Goal: Task Accomplishment & Management: Manage account settings

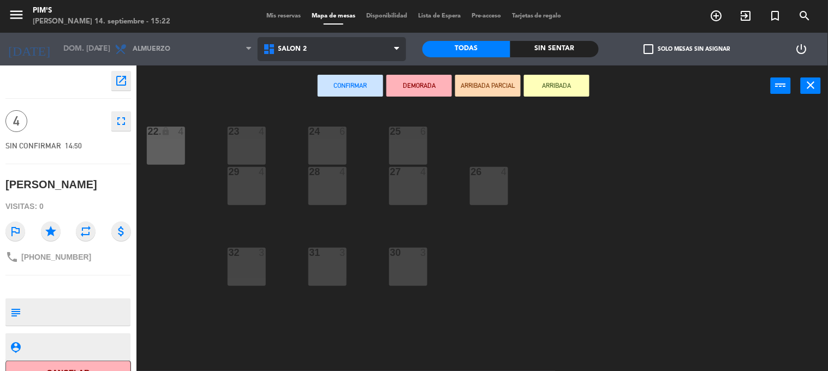
click at [327, 57] on span "Salón 2" at bounding box center [332, 49] width 149 height 24
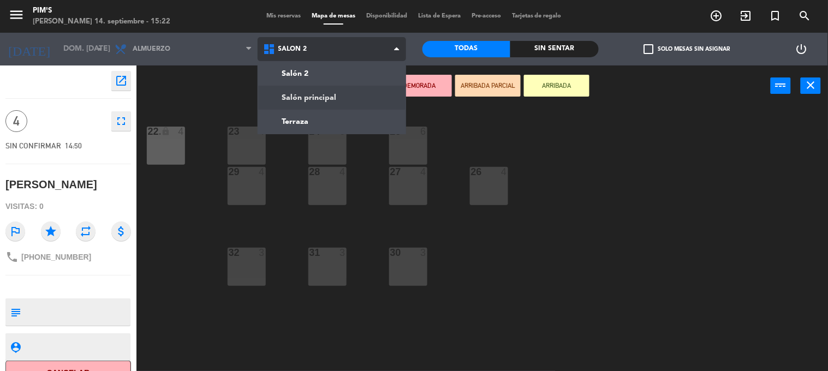
click at [326, 97] on ng-component "menu Pim's [PERSON_NAME] 14. septiembre - 15:22 Mis reservas Mapa de mesas Disp…" at bounding box center [414, 186] width 828 height 372
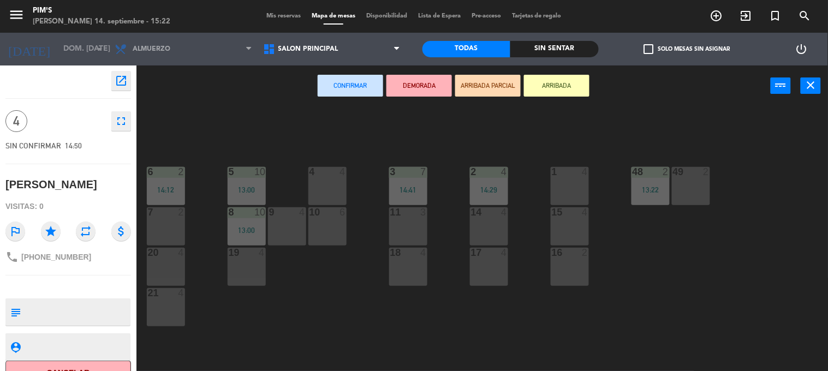
click at [566, 203] on div "1 4" at bounding box center [570, 186] width 38 height 38
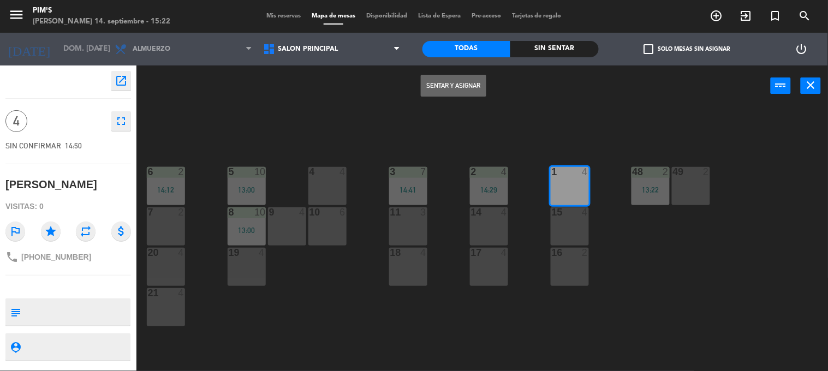
click at [472, 80] on button "Sentar y Asignar" at bounding box center [454, 86] width 66 height 22
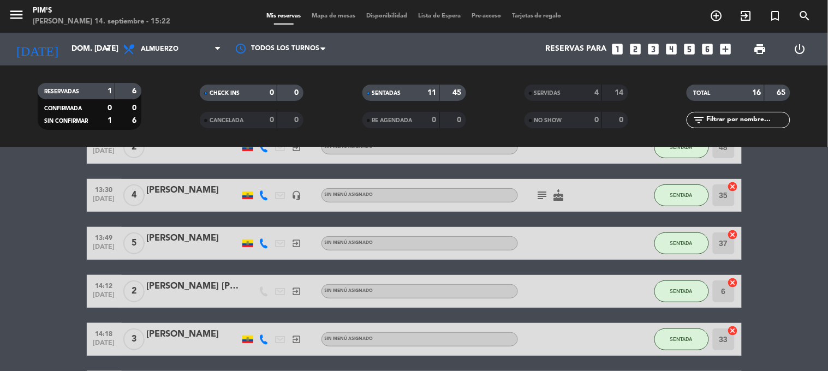
scroll to position [63, 0]
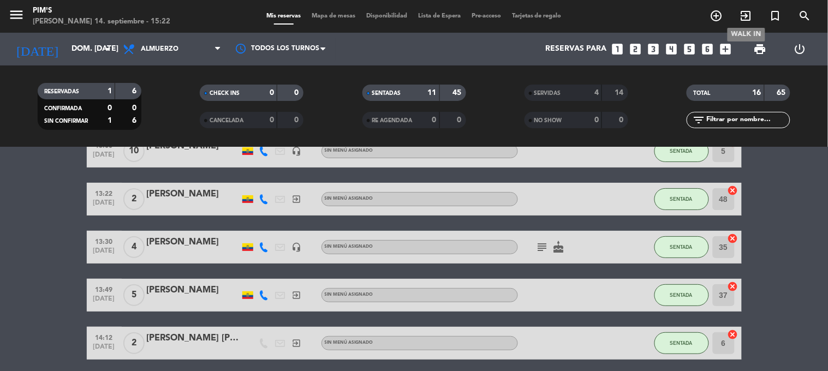
click at [741, 16] on icon "exit_to_app" at bounding box center [746, 15] width 13 height 13
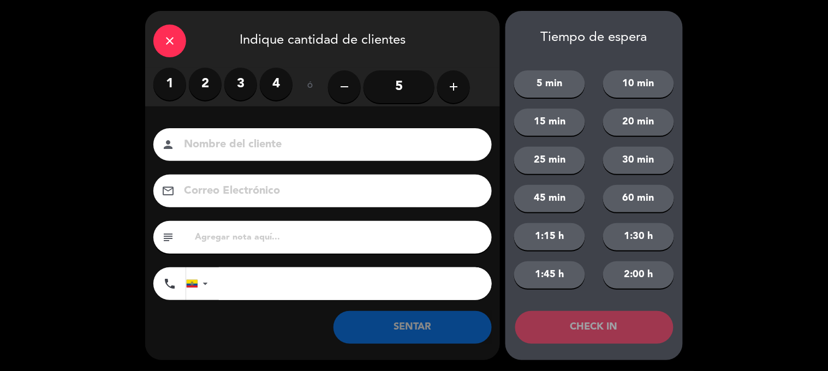
click at [459, 86] on icon "add" at bounding box center [453, 86] width 13 height 13
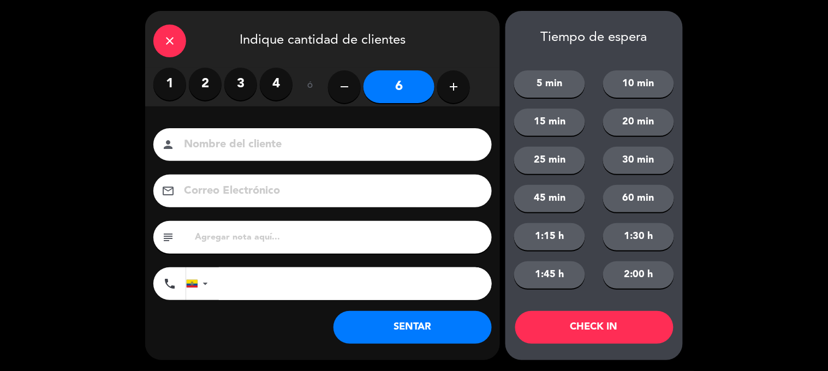
click at [297, 139] on input at bounding box center [330, 144] width 295 height 19
type input "c"
type input "[PERSON_NAME]"
click at [259, 296] on input "tel" at bounding box center [355, 284] width 273 height 33
type input "0983303451"
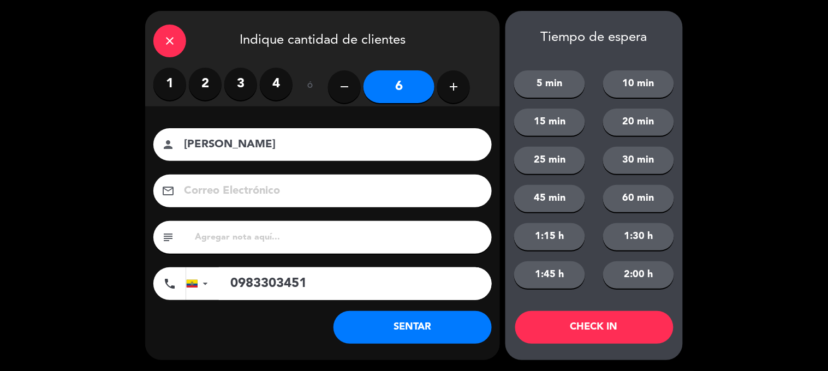
click at [435, 330] on button "SENTAR" at bounding box center [413, 327] width 158 height 33
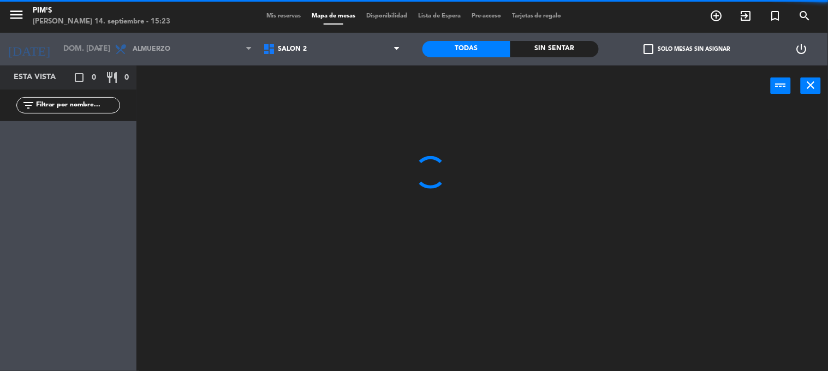
click at [285, 52] on span "Salón 2" at bounding box center [293, 49] width 29 height 8
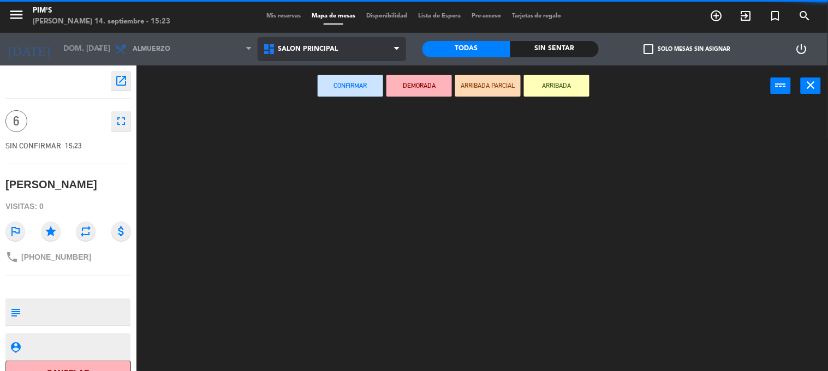
click at [288, 90] on ng-component "menu Pim's [PERSON_NAME] 14. septiembre - 15:23 Mis reservas Mapa de mesas Disp…" at bounding box center [414, 186] width 828 height 372
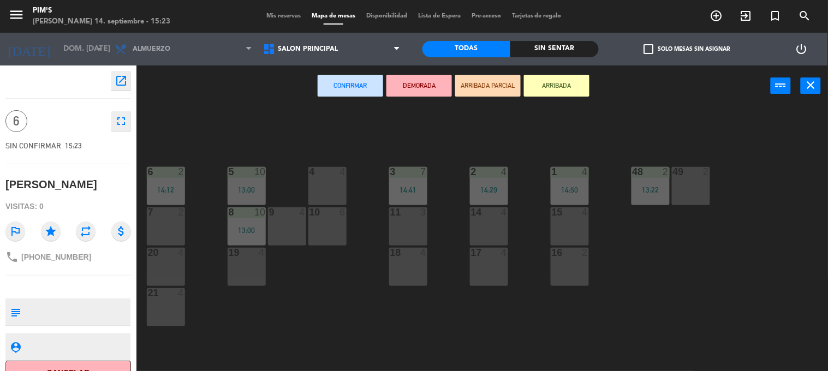
click at [345, 183] on div "4 4" at bounding box center [328, 186] width 38 height 38
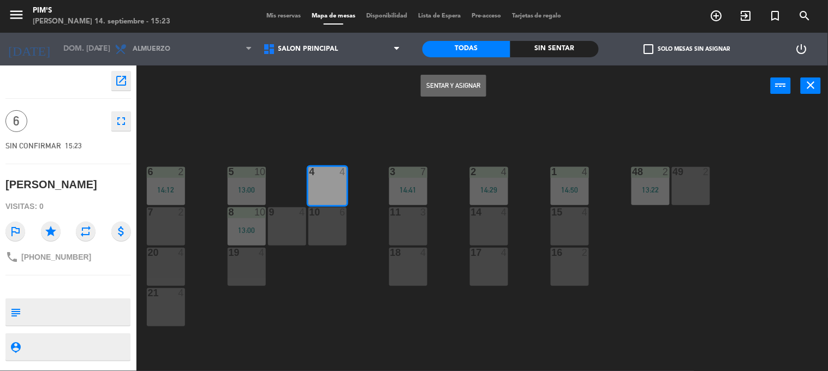
click at [439, 99] on div "Sentar y Asignar power_input close" at bounding box center [454, 87] width 635 height 42
click at [448, 83] on button "Sentar y Asignar" at bounding box center [454, 86] width 66 height 22
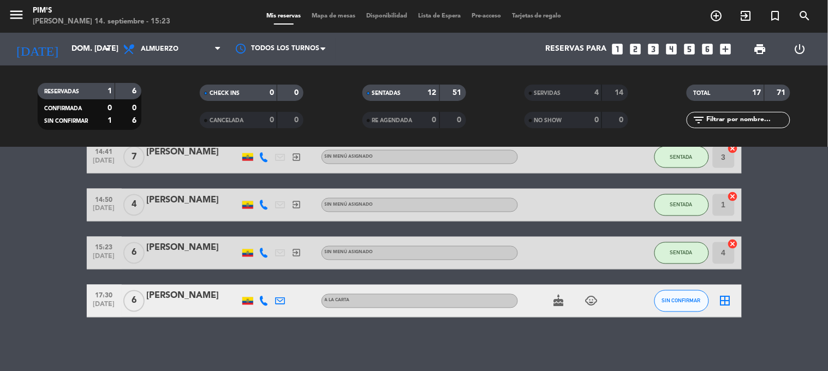
scroll to position [475, 0]
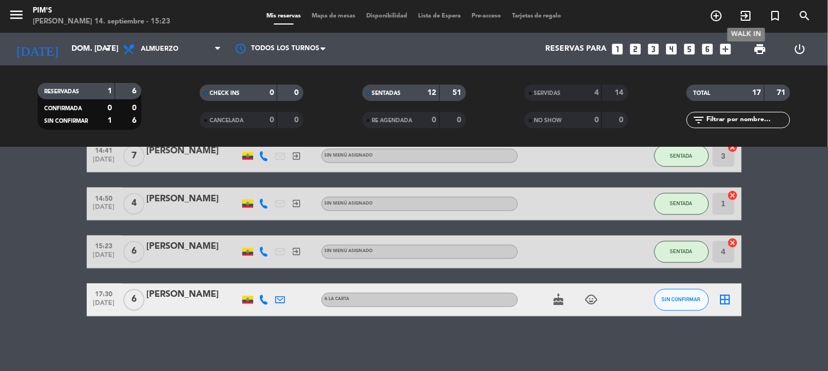
click at [750, 14] on icon "exit_to_app" at bounding box center [746, 15] width 13 height 13
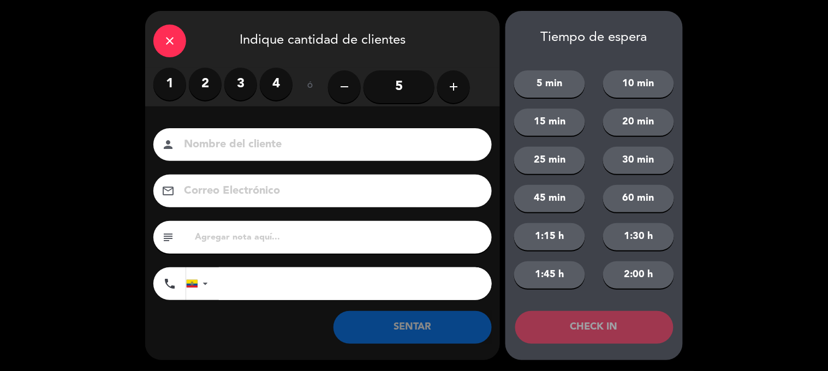
click at [238, 81] on label "3" at bounding box center [240, 84] width 33 height 33
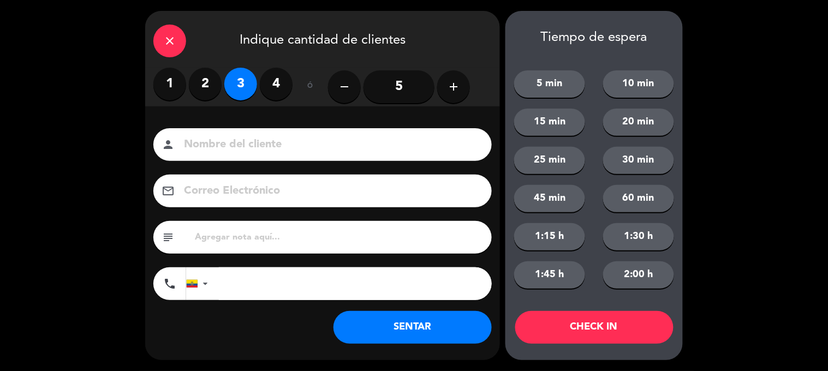
click at [230, 157] on div "person" at bounding box center [322, 144] width 339 height 33
click at [240, 142] on input at bounding box center [330, 144] width 295 height 19
type input "[PERSON_NAME]"
drag, startPoint x: 246, startPoint y: 285, endPoint x: 248, endPoint y: 270, distance: 14.4
click at [246, 285] on input "tel" at bounding box center [355, 284] width 273 height 33
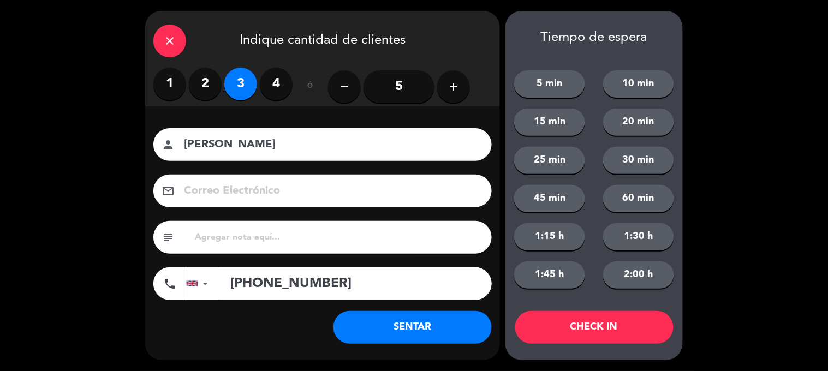
type input "[PHONE_NUMBER]"
click at [413, 321] on button "SENTAR" at bounding box center [413, 327] width 158 height 33
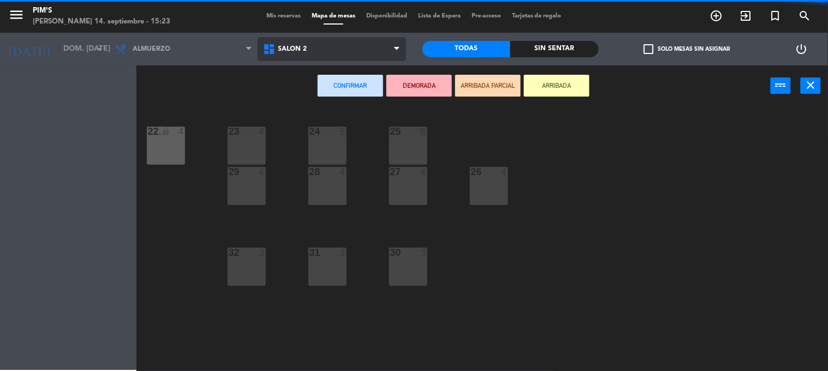
click at [324, 58] on span "Salón 2" at bounding box center [332, 49] width 149 height 24
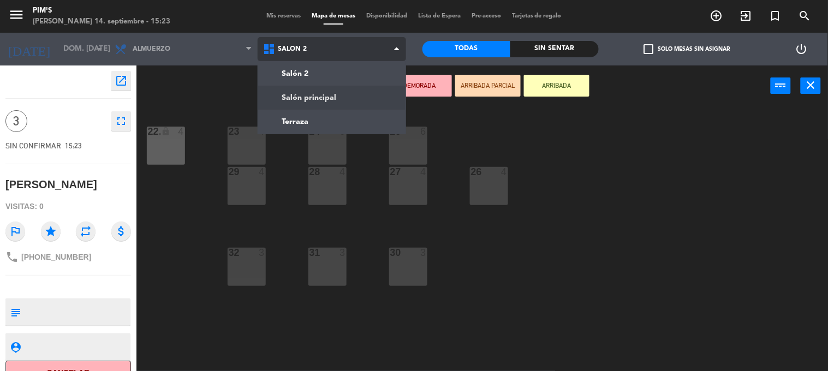
click at [324, 105] on ng-component "menu Pim's [PERSON_NAME] 14. septiembre - 15:23 Mis reservas Mapa de mesas Disp…" at bounding box center [414, 186] width 828 height 372
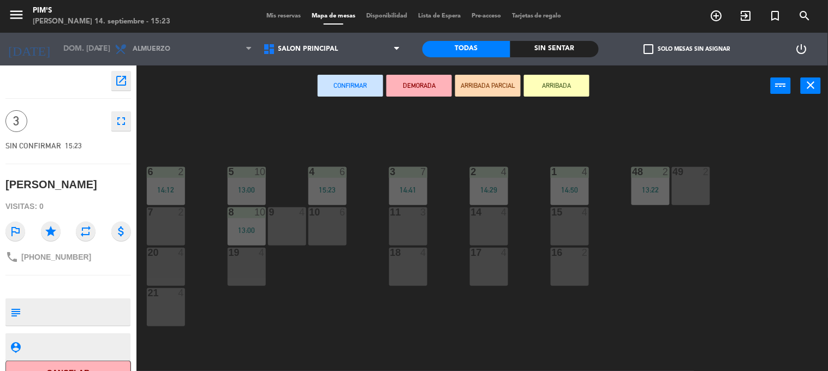
click at [422, 221] on div "11 3" at bounding box center [408, 227] width 38 height 38
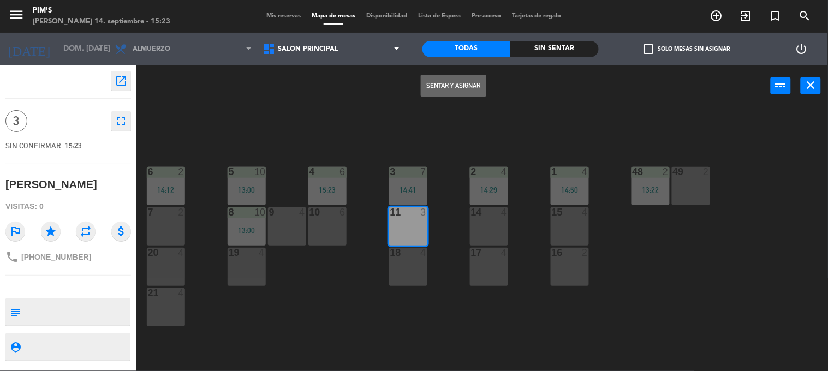
click at [454, 79] on button "Sentar y Asignar" at bounding box center [454, 86] width 66 height 22
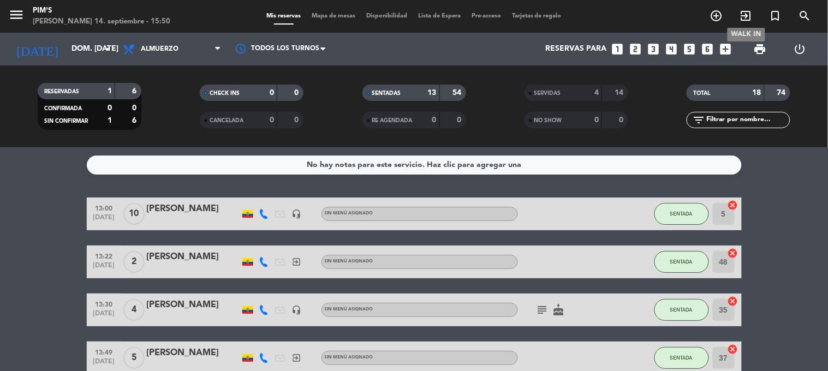
click at [752, 17] on icon "exit_to_app" at bounding box center [746, 15] width 13 height 13
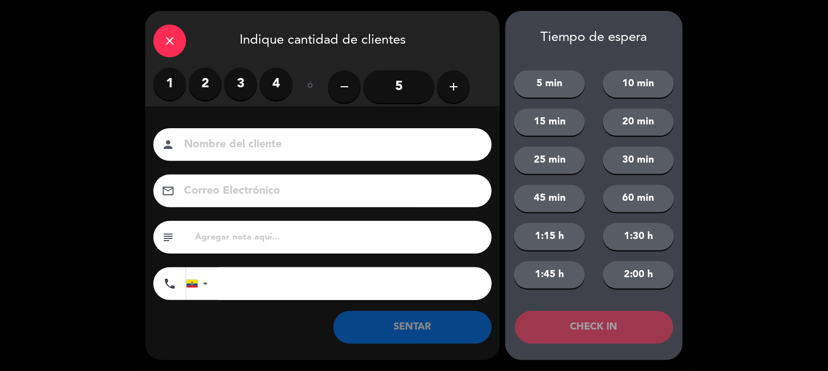
click at [238, 82] on label "3" at bounding box center [240, 84] width 33 height 33
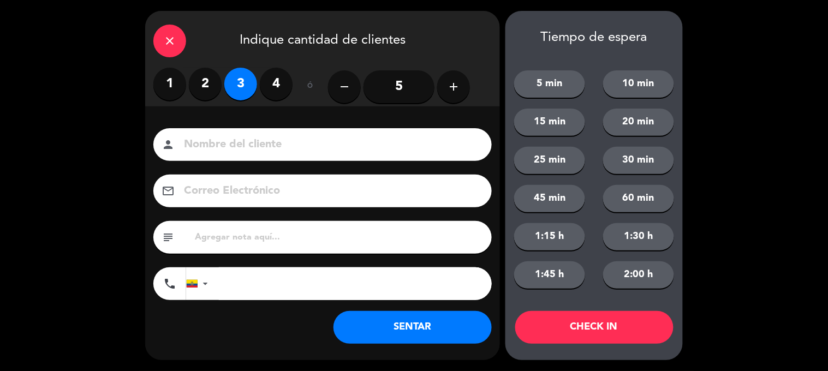
click at [242, 142] on input at bounding box center [330, 144] width 295 height 19
click at [265, 144] on input "[PERSON_NAME] ESPIZA" at bounding box center [330, 144] width 295 height 19
click at [261, 144] on input "[PERSON_NAME] ESPIZA" at bounding box center [330, 144] width 295 height 19
click at [269, 142] on input "[PERSON_NAME] ESPIZA" at bounding box center [330, 144] width 295 height 19
type input "[PERSON_NAME]"
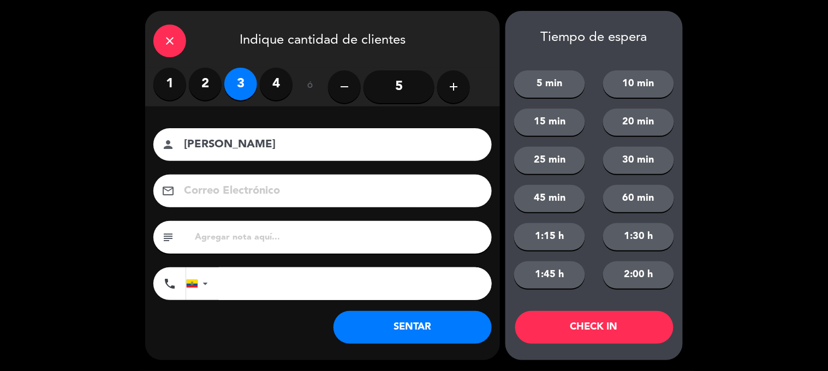
click at [242, 283] on input "tel" at bounding box center [355, 284] width 273 height 33
type input "0992498398"
click at [405, 334] on button "SENTAR" at bounding box center [413, 327] width 158 height 33
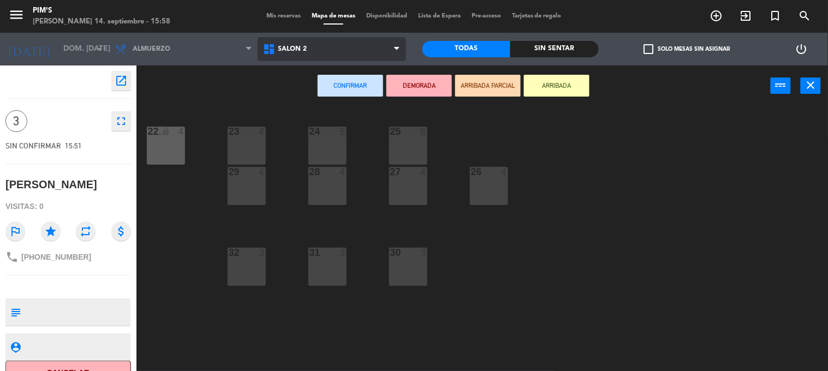
click at [339, 49] on span "Salón 2" at bounding box center [332, 49] width 149 height 24
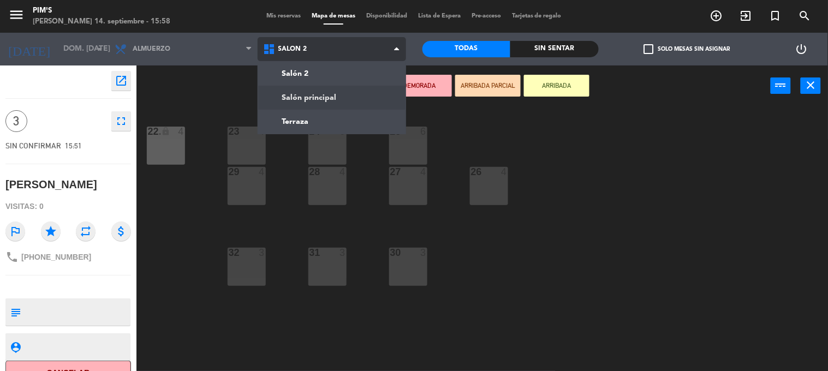
click at [348, 105] on ng-component "menu Pim's [PERSON_NAME] 14. septiembre - 15:58 Mis reservas Mapa de mesas Disp…" at bounding box center [414, 186] width 828 height 372
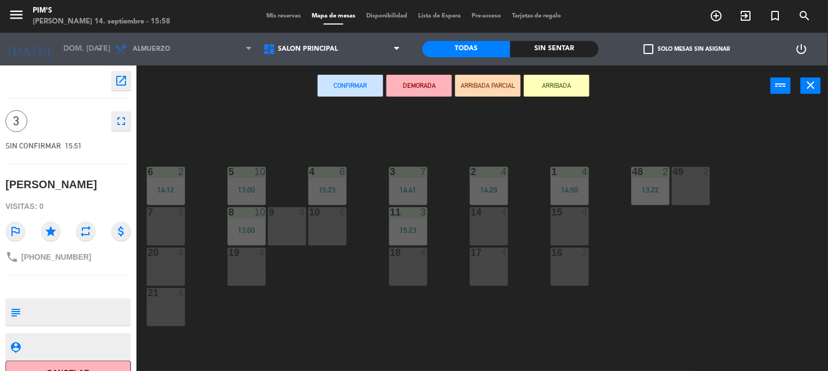
click at [488, 230] on div "14 4" at bounding box center [489, 227] width 38 height 38
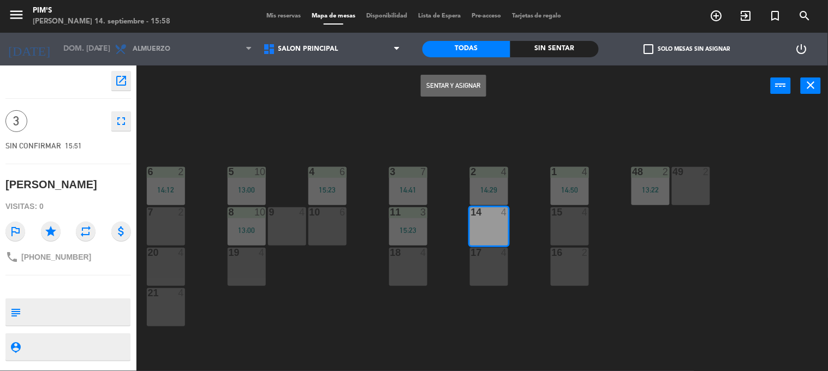
click at [451, 85] on button "Sentar y Asignar" at bounding box center [454, 86] width 66 height 22
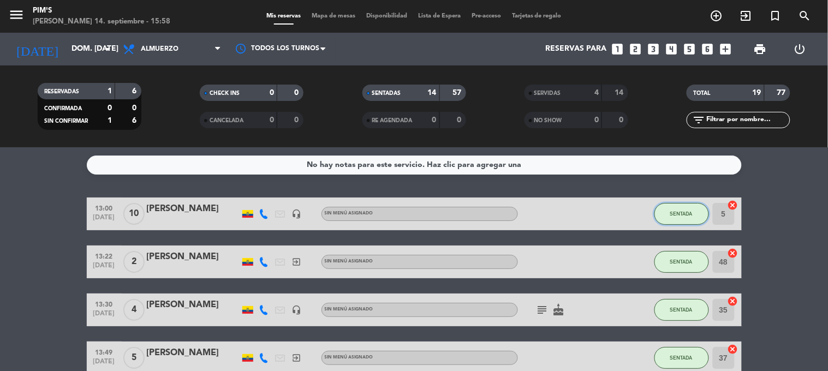
click at [672, 224] on button "SENTADA" at bounding box center [682, 214] width 55 height 22
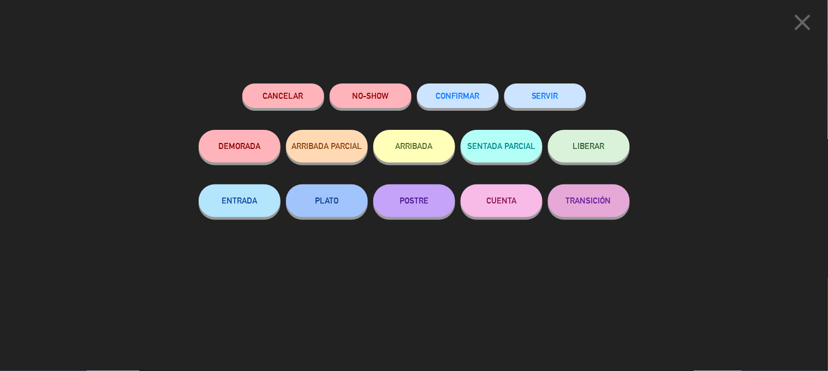
click at [561, 99] on button "SERVIR" at bounding box center [546, 96] width 82 height 25
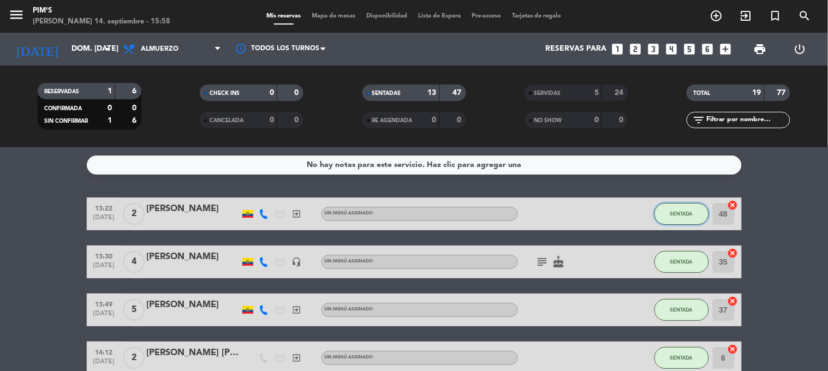
click at [670, 219] on button "SENTADA" at bounding box center [682, 214] width 55 height 22
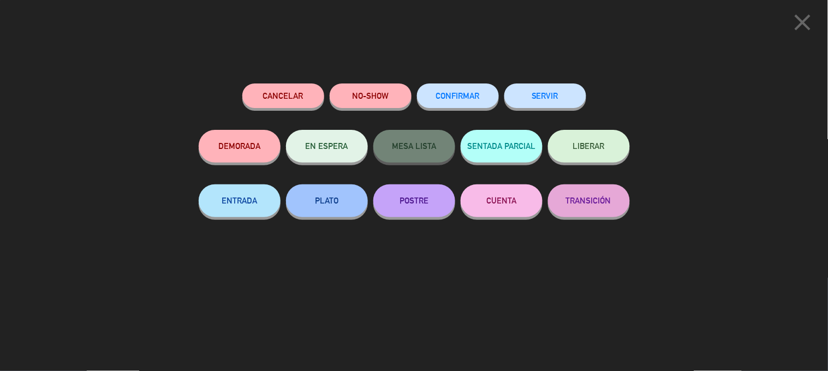
click at [555, 96] on button "SERVIR" at bounding box center [546, 96] width 82 height 25
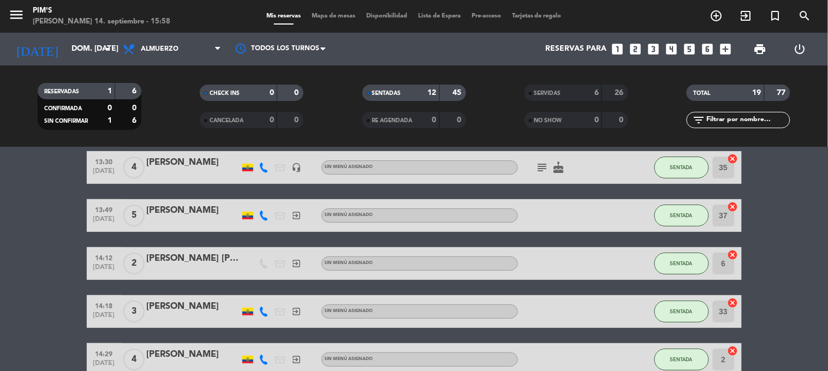
scroll to position [61, 0]
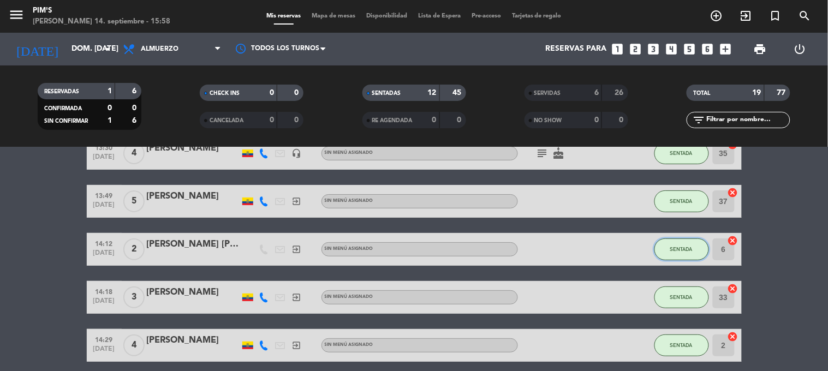
click at [683, 252] on button "SENTADA" at bounding box center [682, 250] width 55 height 22
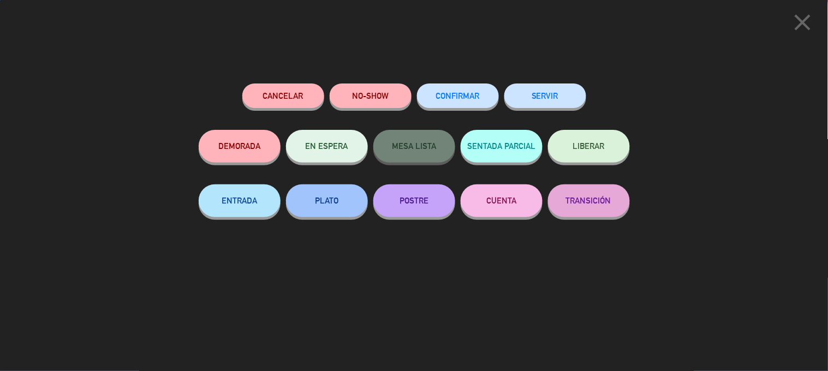
click at [561, 94] on button "SERVIR" at bounding box center [546, 96] width 82 height 25
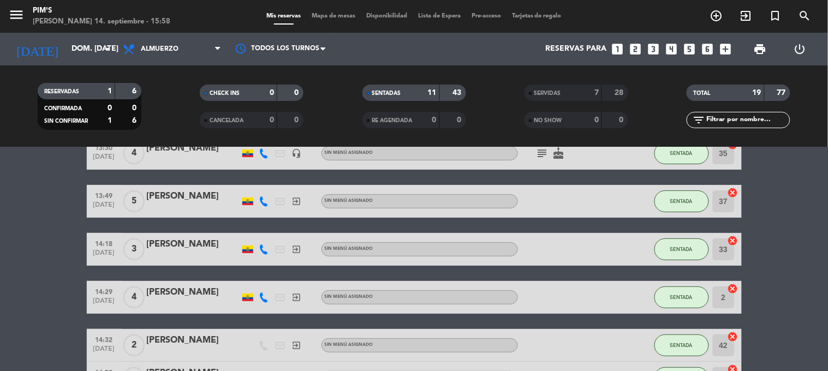
scroll to position [121, 0]
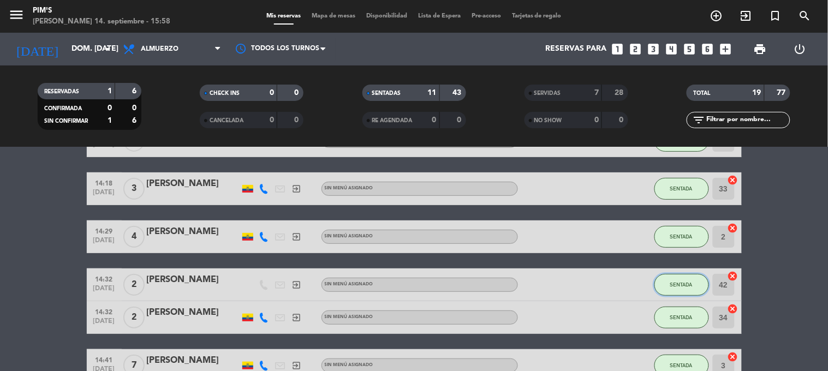
click at [682, 283] on span "SENTADA" at bounding box center [682, 285] width 22 height 6
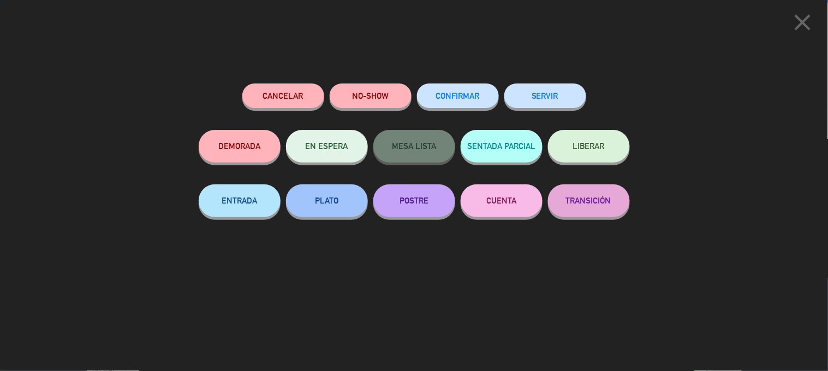
click at [557, 104] on button "SERVIR" at bounding box center [546, 96] width 82 height 25
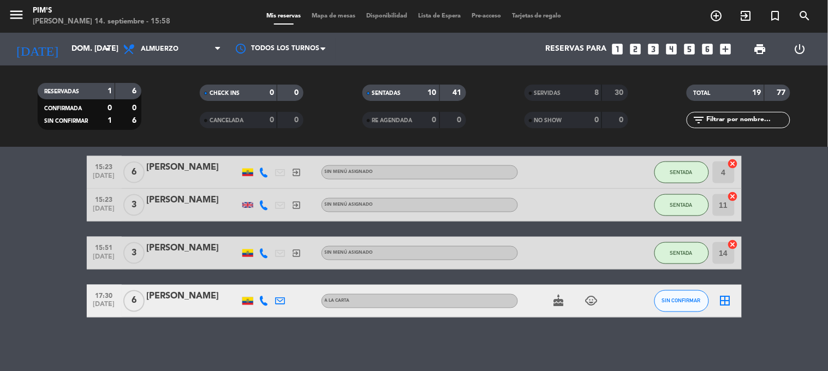
scroll to position [378, 0]
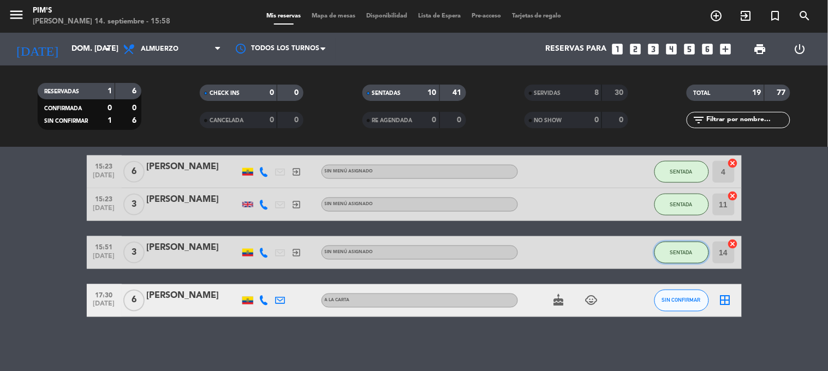
click at [687, 253] on span "SENTADA" at bounding box center [682, 253] width 22 height 6
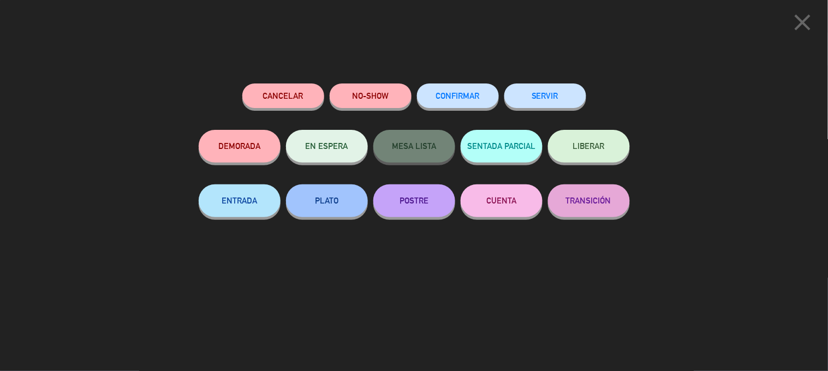
click at [796, 23] on icon "close" at bounding box center [803, 22] width 27 height 27
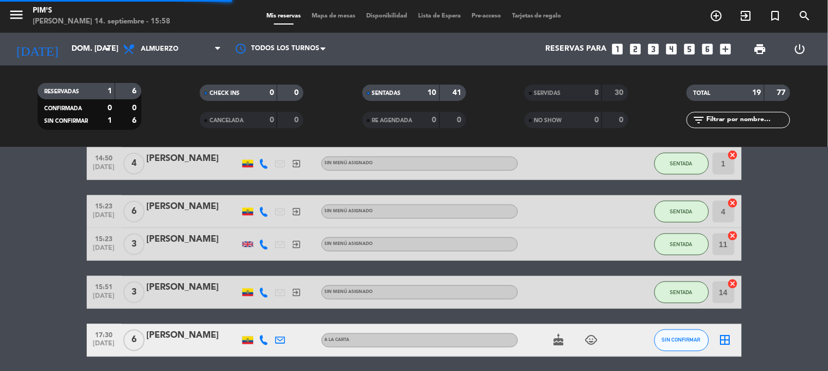
scroll to position [318, 0]
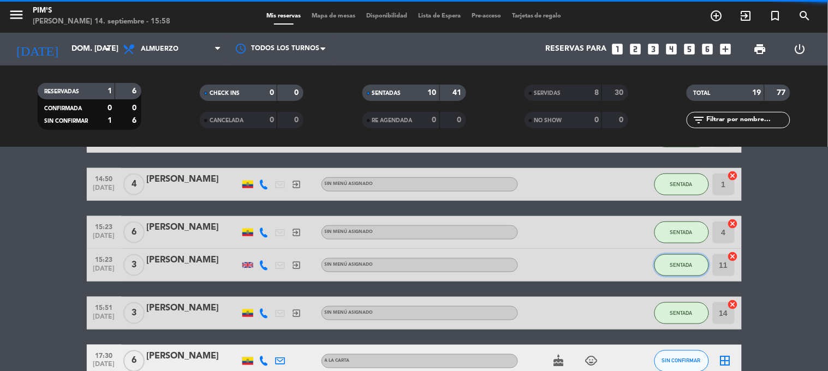
click at [685, 263] on span "SENTADA" at bounding box center [682, 265] width 22 height 6
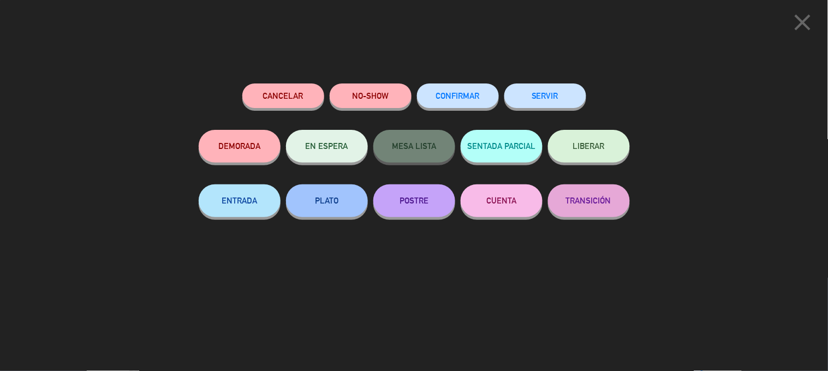
click at [581, 90] on button "SERVIR" at bounding box center [546, 96] width 82 height 25
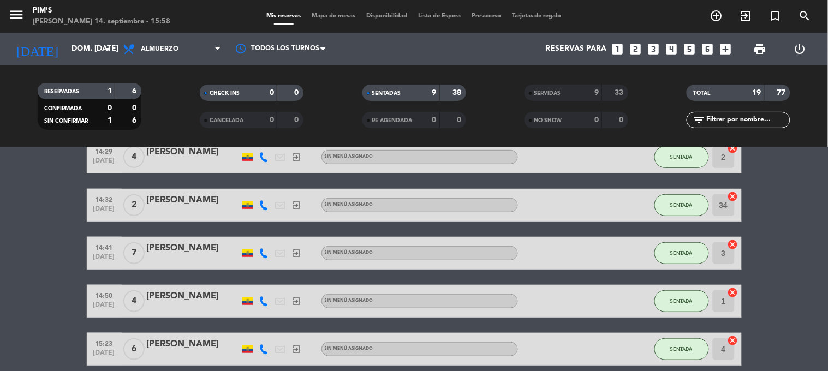
scroll to position [197, 0]
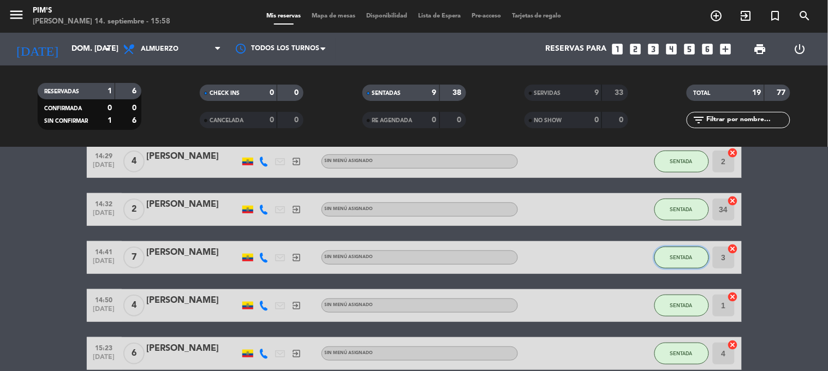
click at [661, 258] on button "SENTADA" at bounding box center [682, 258] width 55 height 22
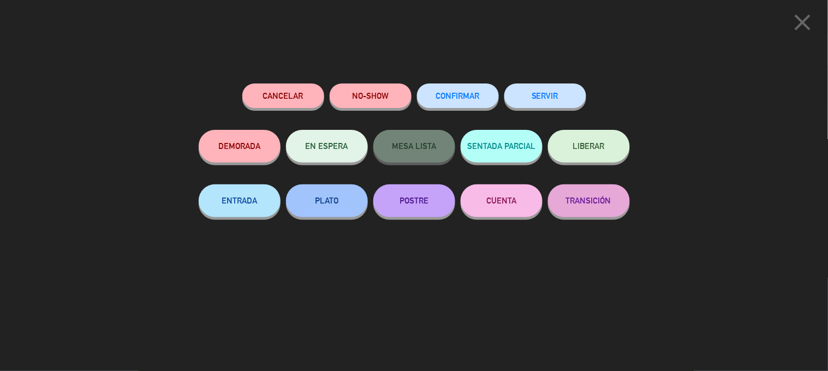
click at [548, 99] on button "SERVIR" at bounding box center [546, 96] width 82 height 25
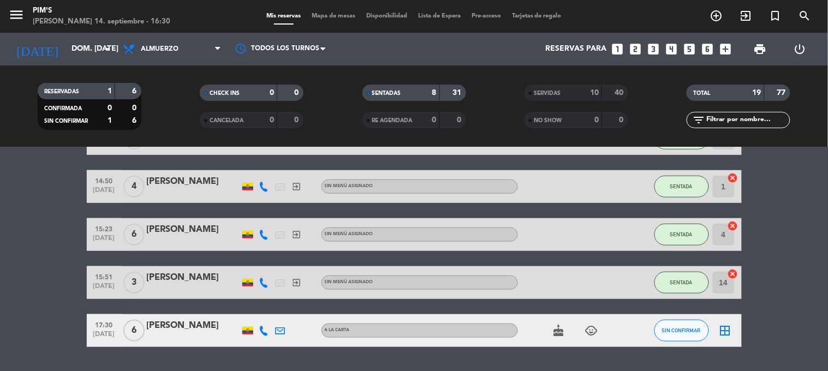
scroll to position [298, 0]
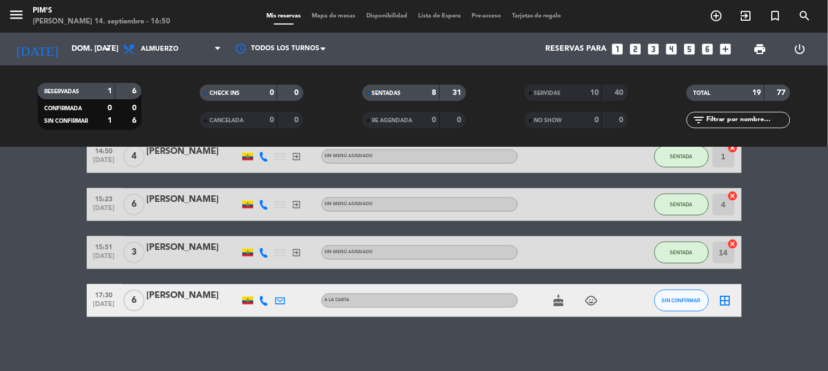
click at [259, 301] on icon at bounding box center [264, 301] width 10 height 10
click at [256, 282] on span "Copiar" at bounding box center [256, 281] width 23 height 11
click at [719, 9] on icon "add_circle_outline" at bounding box center [717, 15] width 13 height 13
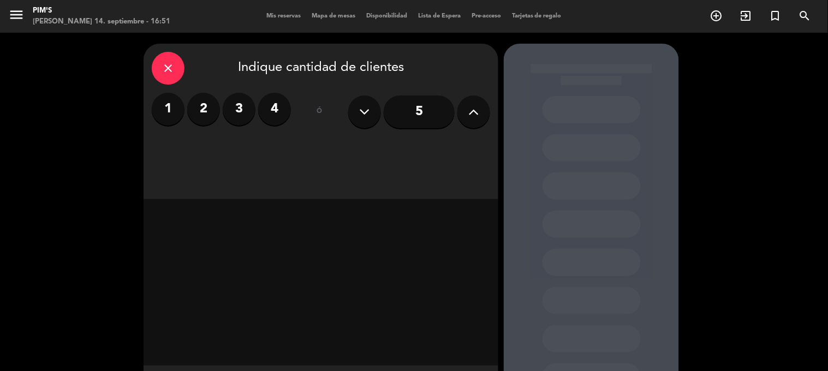
click at [244, 112] on label "3" at bounding box center [239, 109] width 33 height 33
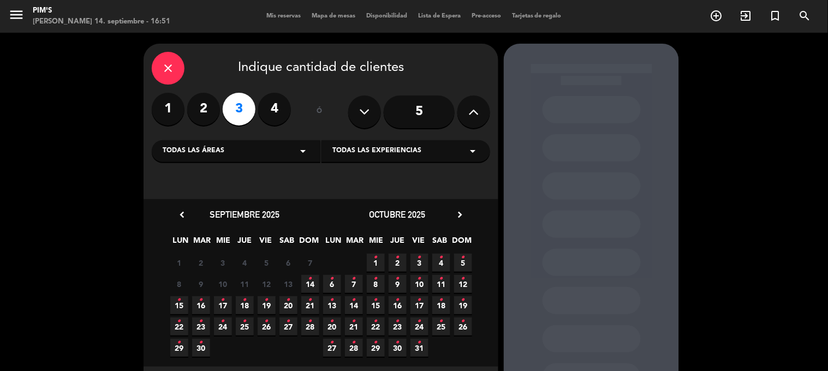
click at [310, 280] on icon "•" at bounding box center [311, 278] width 4 height 17
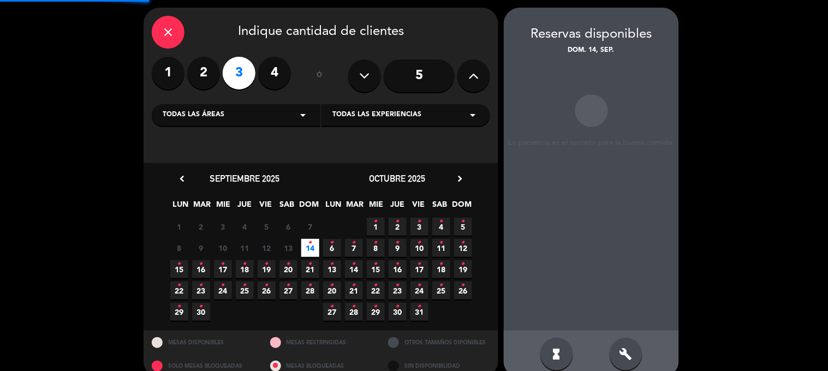
scroll to position [44, 0]
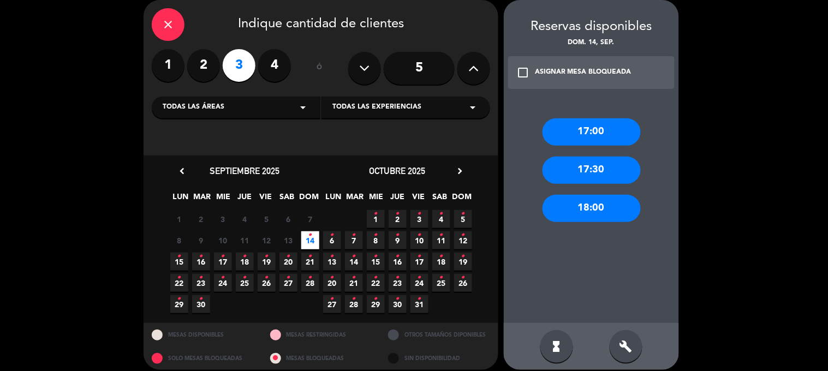
click at [168, 29] on icon "close" at bounding box center [168, 24] width 13 height 13
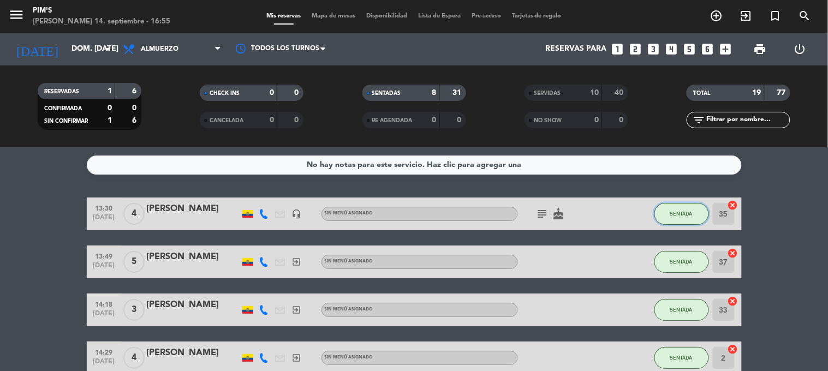
click at [681, 211] on span "SENTADA" at bounding box center [682, 214] width 22 height 6
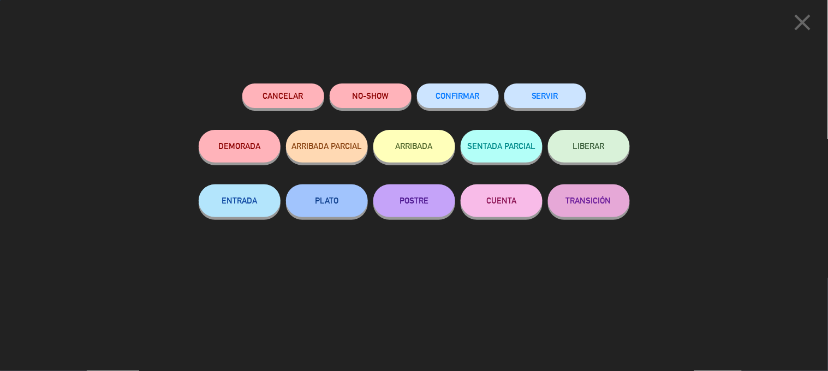
click at [575, 90] on button "SERVIR" at bounding box center [546, 96] width 82 height 25
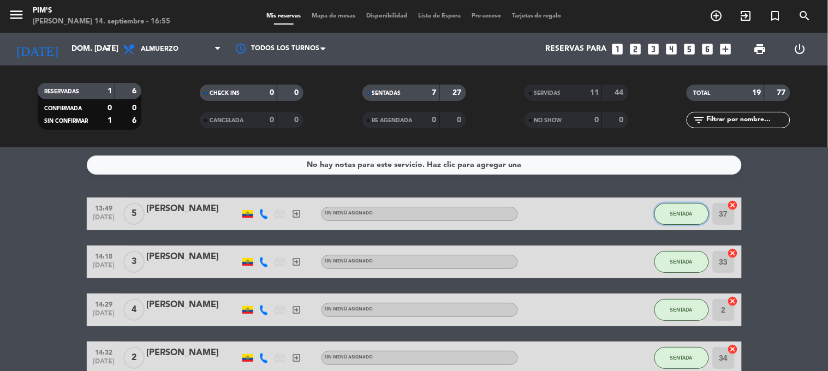
click at [689, 214] on button "SENTADA" at bounding box center [682, 214] width 55 height 22
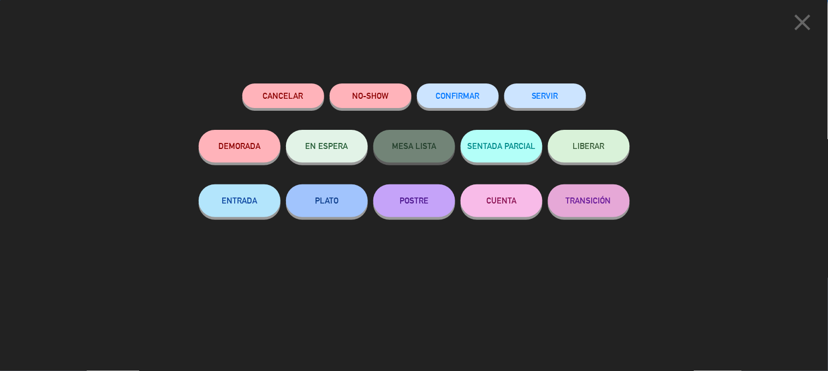
click at [535, 86] on button "SERVIR" at bounding box center [546, 96] width 82 height 25
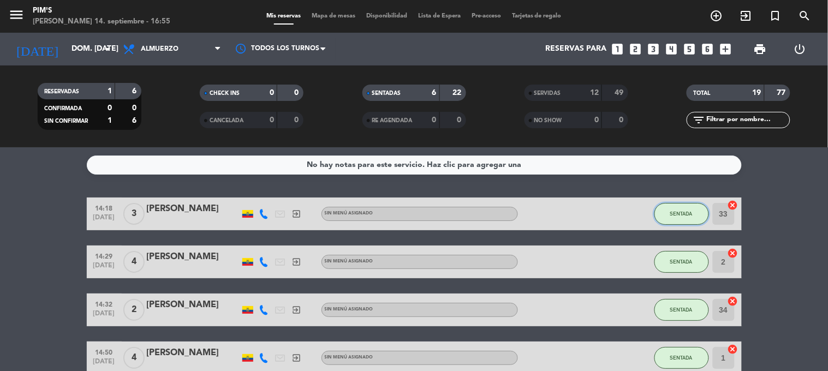
click at [685, 218] on button "SENTADA" at bounding box center [682, 214] width 55 height 22
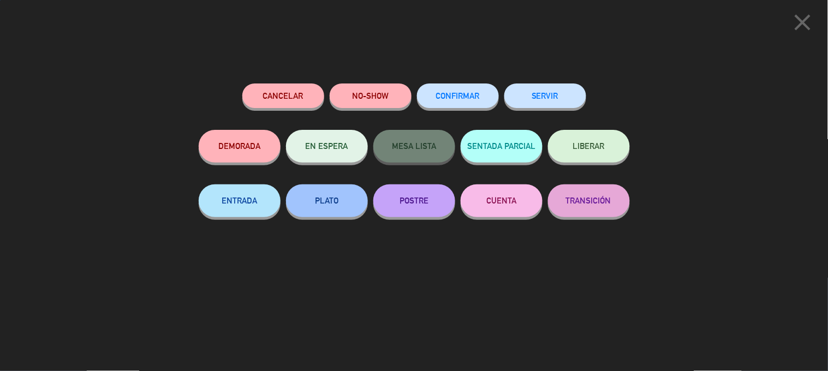
click at [560, 96] on button "SERVIR" at bounding box center [546, 96] width 82 height 25
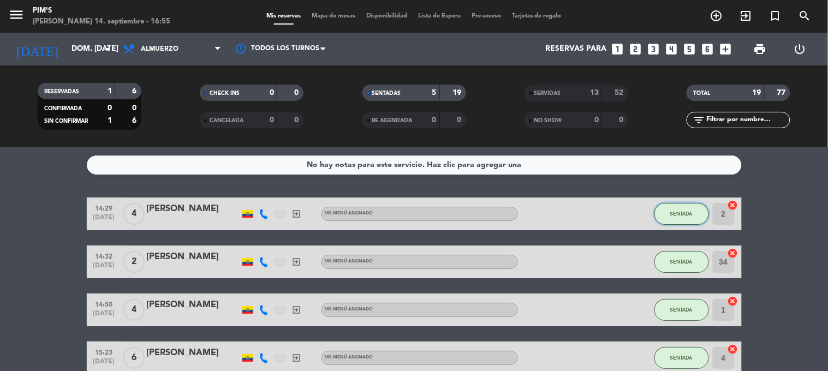
click at [696, 217] on button "SENTADA" at bounding box center [682, 214] width 55 height 22
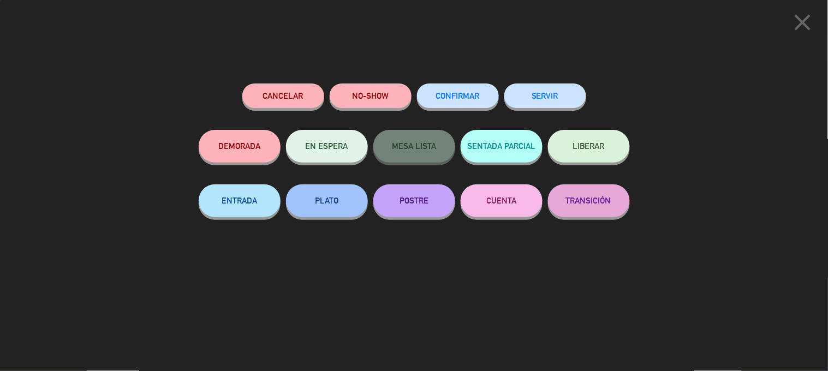
click at [572, 91] on button "SERVIR" at bounding box center [546, 96] width 82 height 25
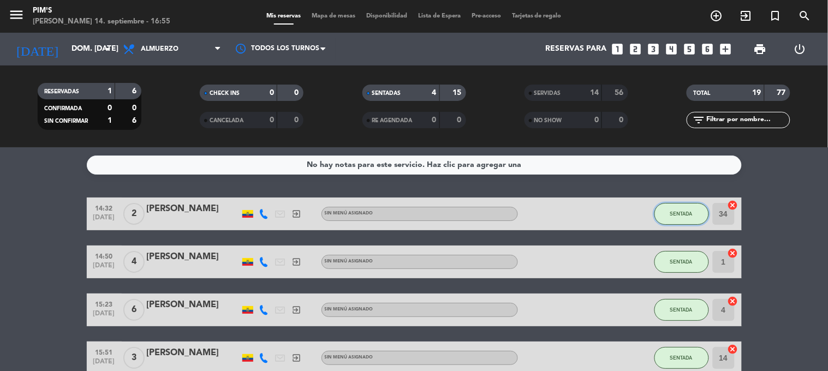
click at [678, 215] on span "SENTADA" at bounding box center [682, 214] width 22 height 6
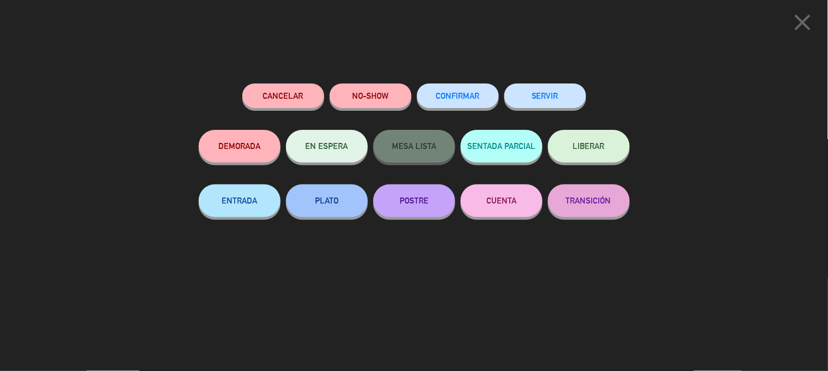
click at [560, 84] on div "SERVIR" at bounding box center [546, 107] width 82 height 46
click at [542, 113] on div "SERVIR" at bounding box center [546, 107] width 82 height 46
click at [554, 96] on button "SERVIR" at bounding box center [546, 96] width 82 height 25
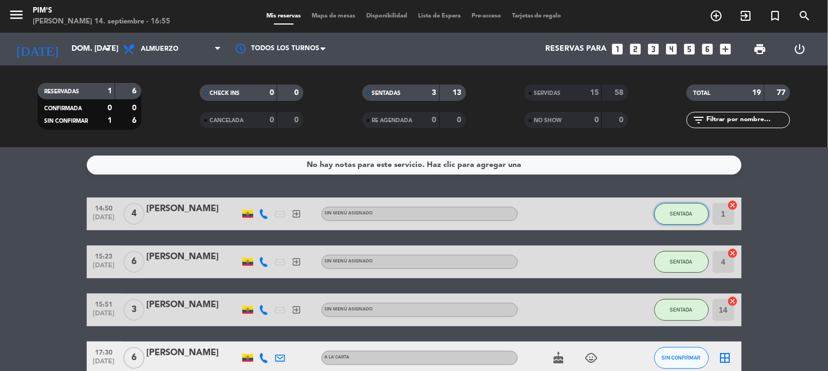
click at [676, 205] on button "SENTADA" at bounding box center [682, 214] width 55 height 22
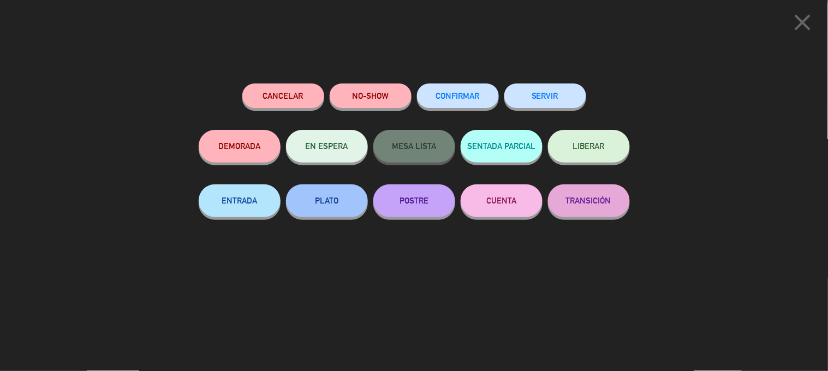
click at [554, 91] on button "SERVIR" at bounding box center [546, 96] width 82 height 25
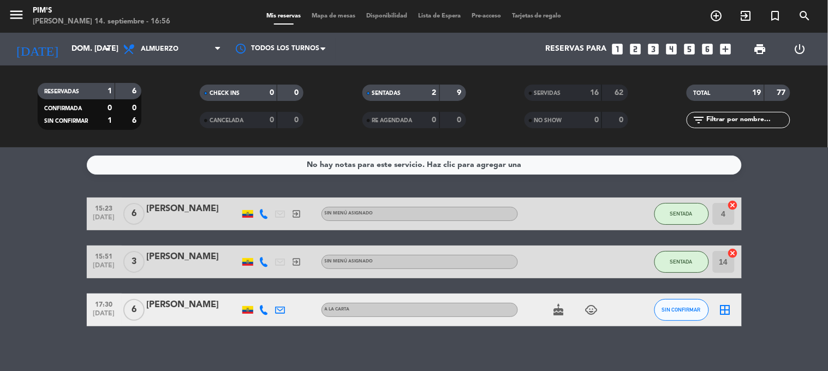
click at [586, 307] on icon "child_care" at bounding box center [591, 310] width 13 height 13
click at [747, 19] on icon "exit_to_app" at bounding box center [746, 15] width 13 height 13
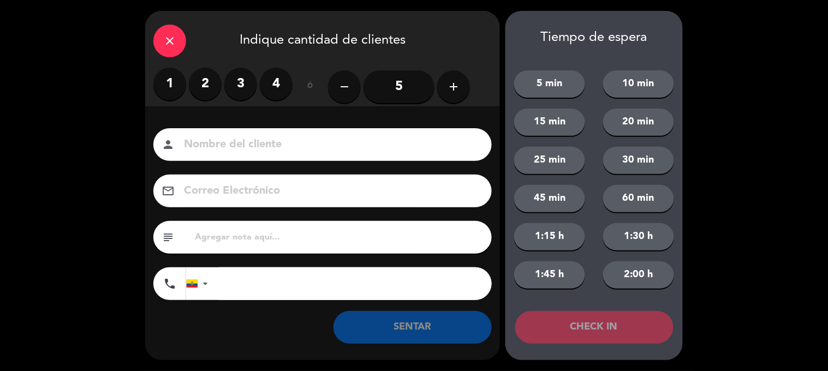
click at [277, 85] on label "4" at bounding box center [276, 84] width 33 height 33
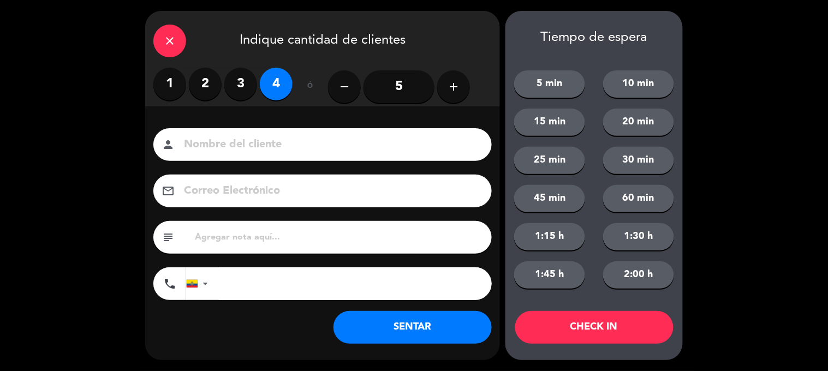
click at [205, 151] on input at bounding box center [330, 144] width 295 height 19
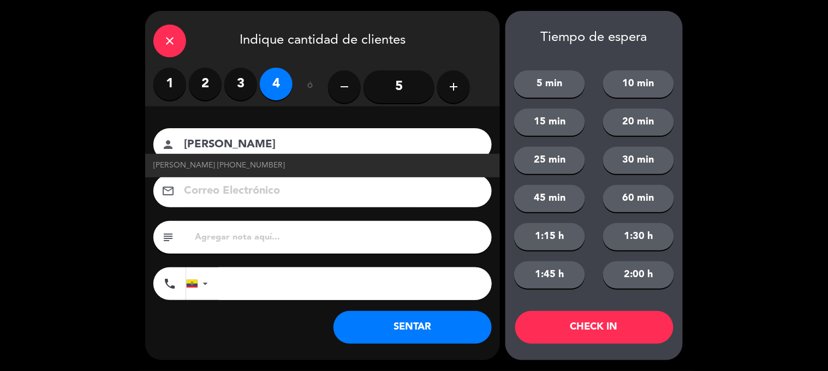
type input "[PERSON_NAME]"
click at [393, 321] on button "SENTAR" at bounding box center [413, 327] width 158 height 33
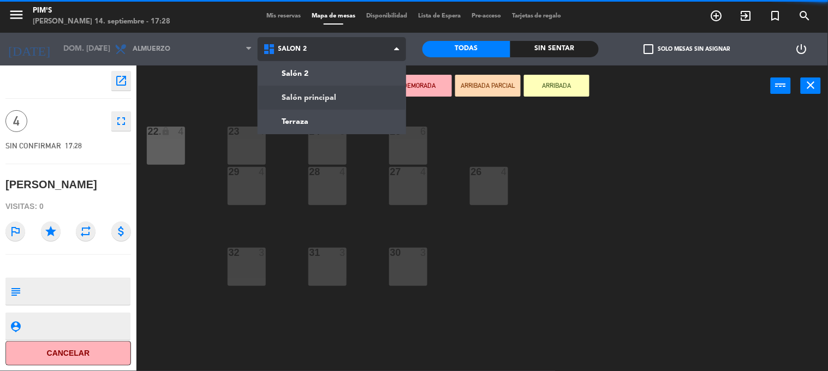
click at [325, 104] on ng-component "menu Pim's [PERSON_NAME] 14. septiembre - 17:28 Mis reservas Mapa de mesas Disp…" at bounding box center [414, 186] width 828 height 372
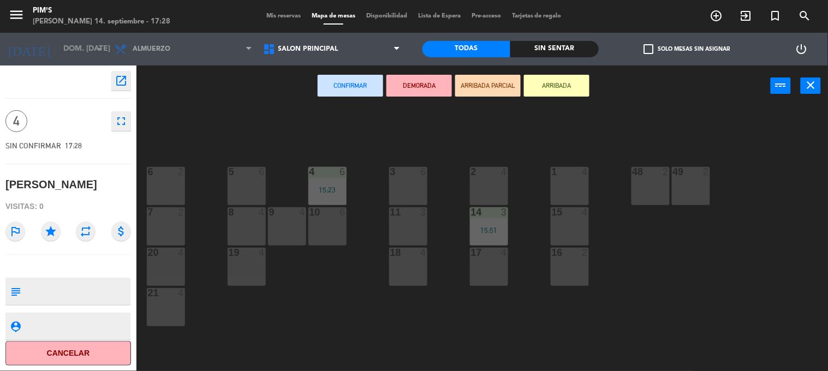
click at [561, 191] on div "1 4" at bounding box center [570, 186] width 38 height 38
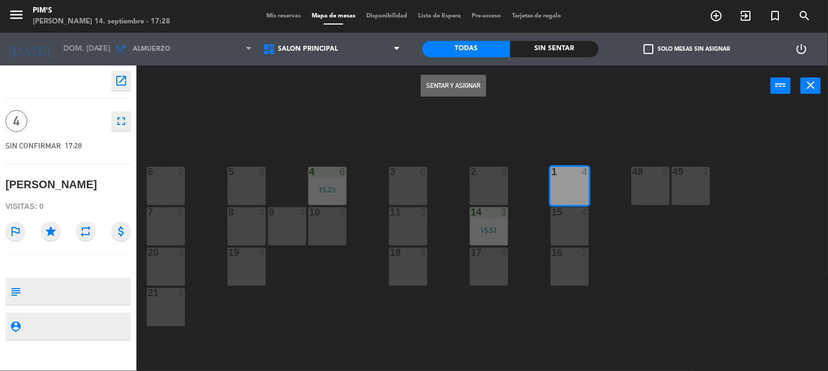
click at [445, 81] on button "Sentar y Asignar" at bounding box center [454, 86] width 66 height 22
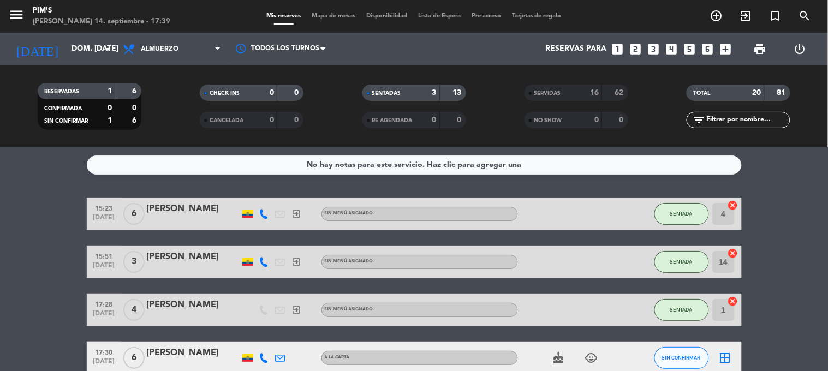
click at [709, 358] on div "border_all" at bounding box center [725, 358] width 33 height 32
click at [698, 358] on button "SIN CONFIRMAR" at bounding box center [682, 358] width 55 height 22
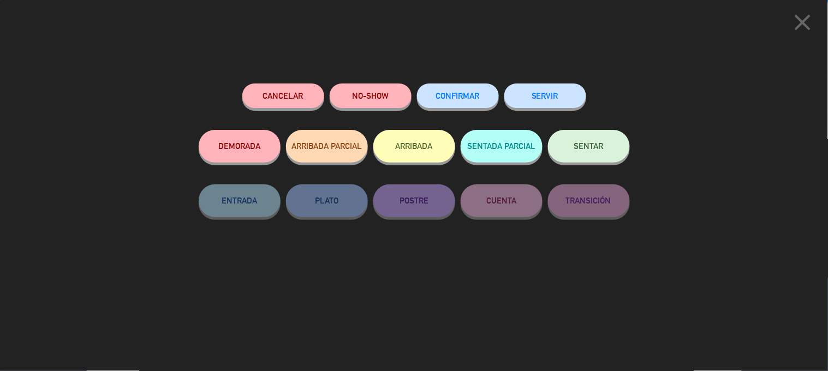
click at [572, 153] on button "SENTAR" at bounding box center [589, 146] width 82 height 33
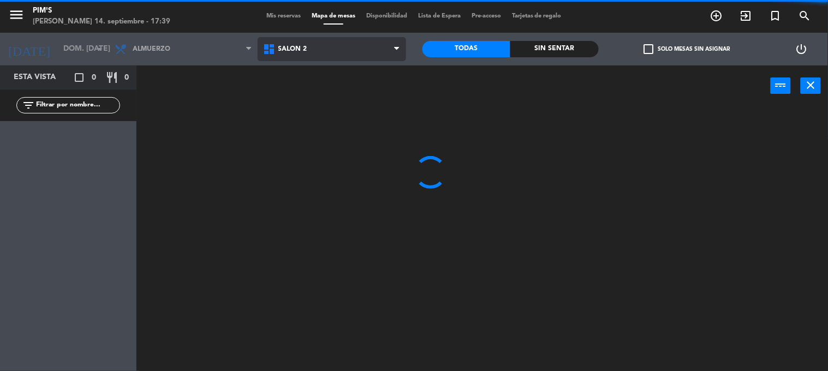
click at [318, 54] on span "Salón 2" at bounding box center [332, 49] width 149 height 24
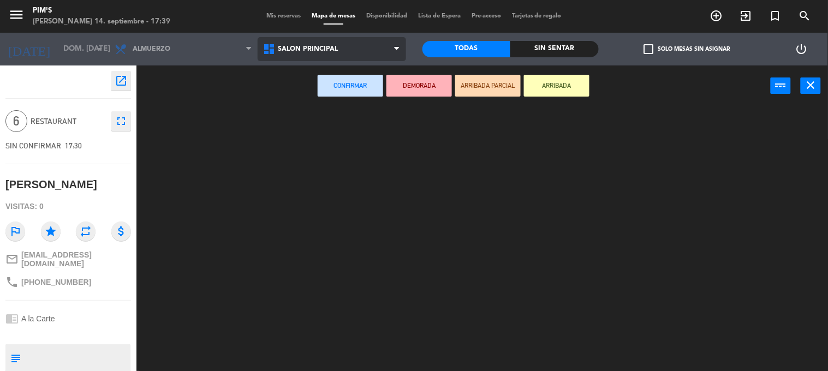
click at [325, 105] on ng-component "menu Pim's [PERSON_NAME] 14. septiembre - 17:39 Mis reservas Mapa de mesas Disp…" at bounding box center [414, 186] width 828 height 372
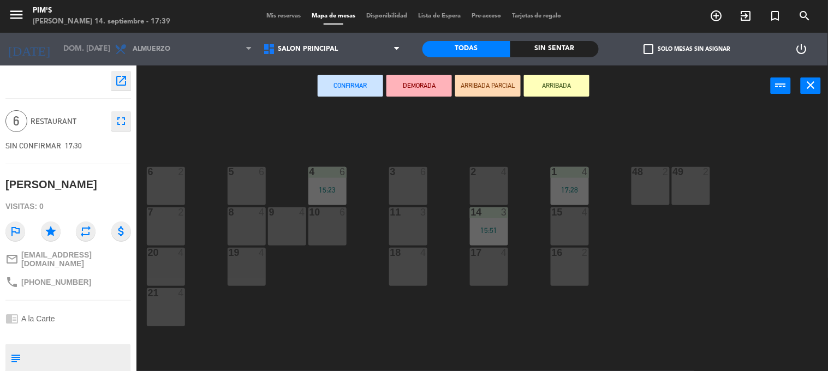
click at [244, 189] on div "5 6" at bounding box center [247, 186] width 38 height 38
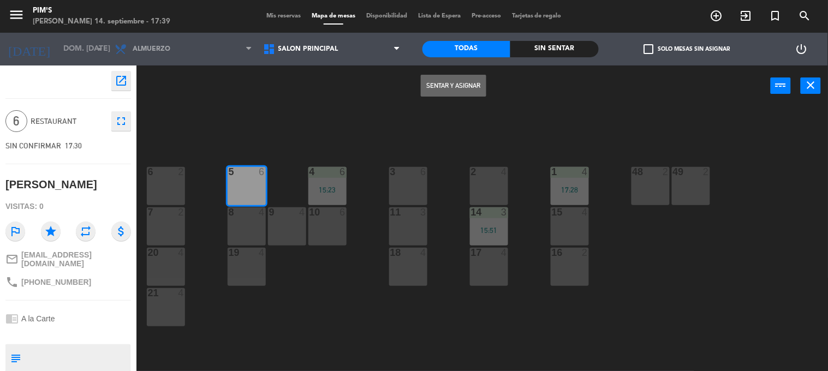
click at [443, 85] on button "Sentar y Asignar" at bounding box center [454, 86] width 66 height 22
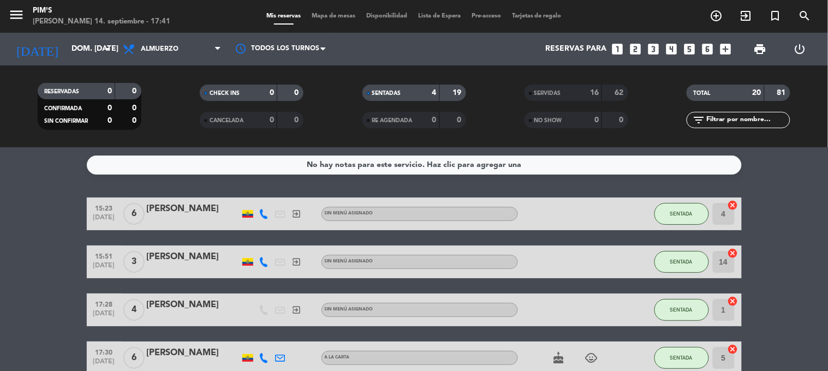
scroll to position [57, 0]
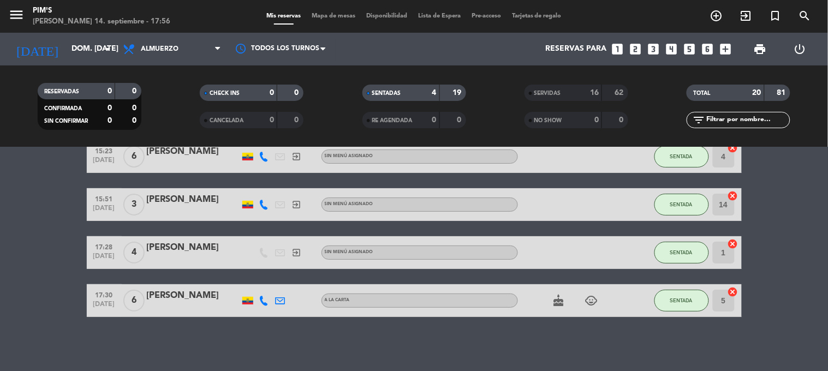
drag, startPoint x: 331, startPoint y: 213, endPoint x: 357, endPoint y: 246, distance: 42.0
click at [330, 213] on div "15:51 [DATE] 3 [PERSON_NAME] exit_to_app Sin menú asignado SENTADA 14 cancel" at bounding box center [414, 204] width 655 height 33
click at [689, 291] on button "SENTADA" at bounding box center [682, 301] width 55 height 22
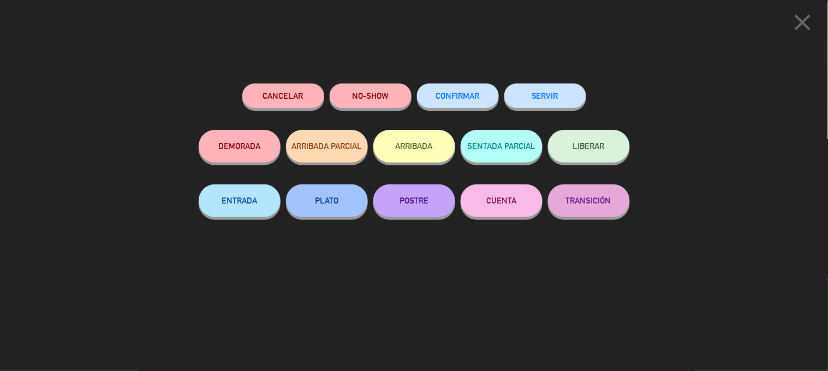
click at [574, 90] on button "SERVIR" at bounding box center [546, 96] width 82 height 25
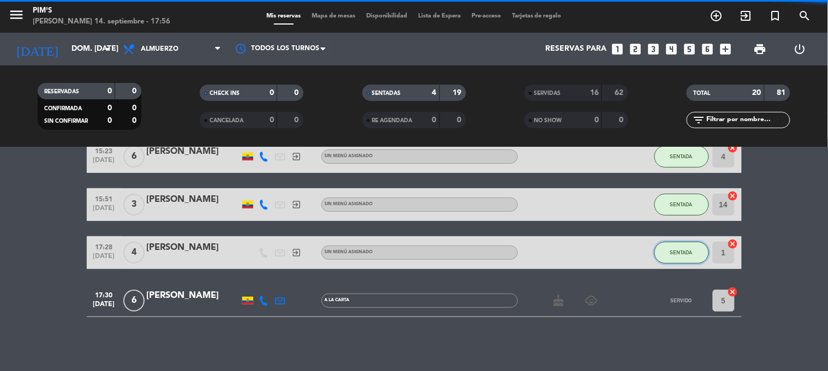
click at [684, 255] on button "SENTADA" at bounding box center [682, 253] width 55 height 22
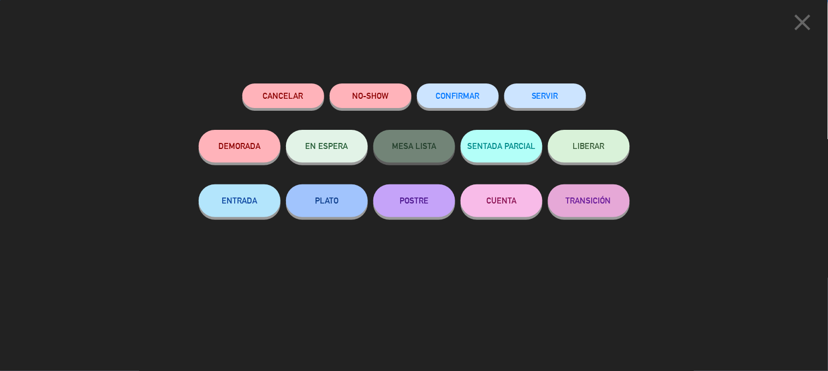
click at [581, 89] on button "SERVIR" at bounding box center [546, 96] width 82 height 25
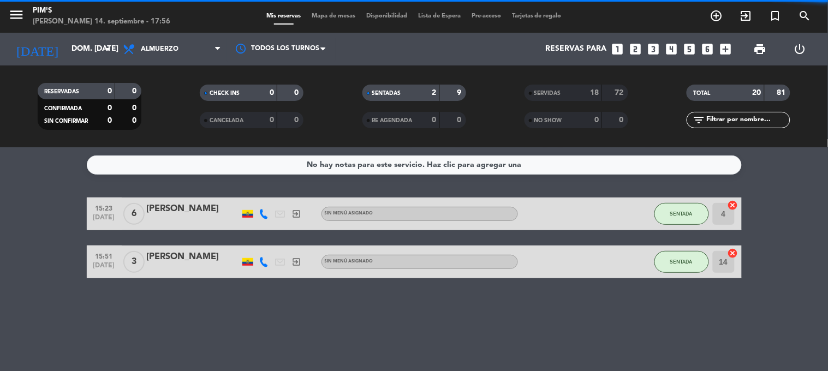
click at [674, 195] on div "No hay notas para este servicio. Haz clic para agregar una 15:23 [DATE] 6 [PERS…" at bounding box center [414, 259] width 828 height 224
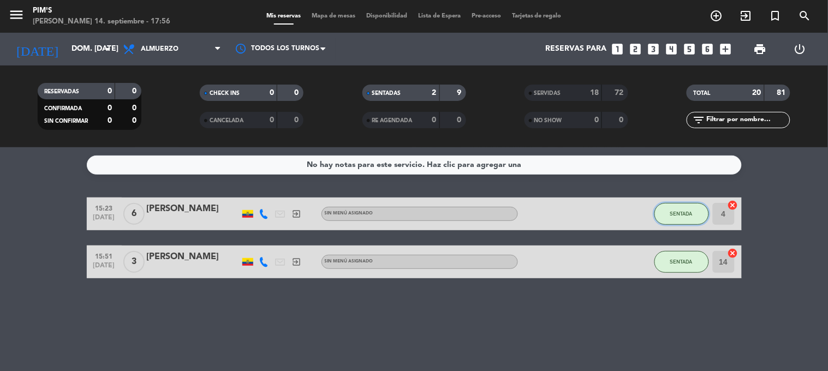
click at [672, 208] on button "SENTADA" at bounding box center [682, 214] width 55 height 22
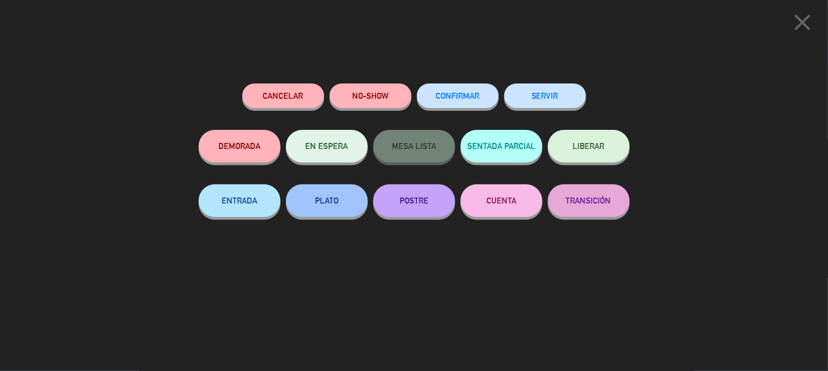
click at [543, 102] on button "SERVIR" at bounding box center [546, 96] width 82 height 25
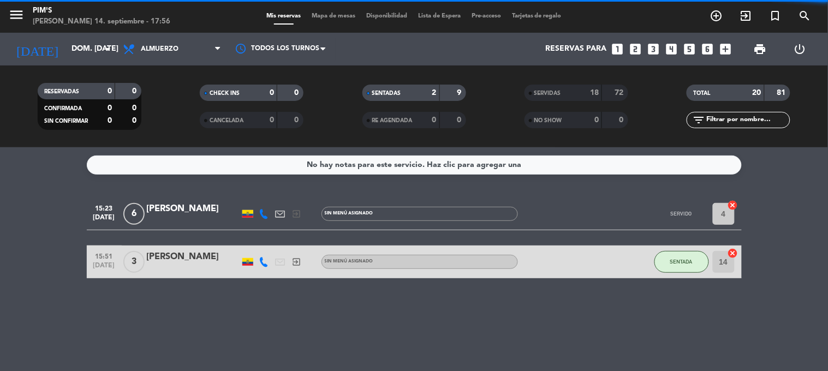
click at [686, 256] on div "No hay notas para este servicio. Haz clic para agregar una 15:23 [DATE] 6 [PERS…" at bounding box center [414, 259] width 828 height 224
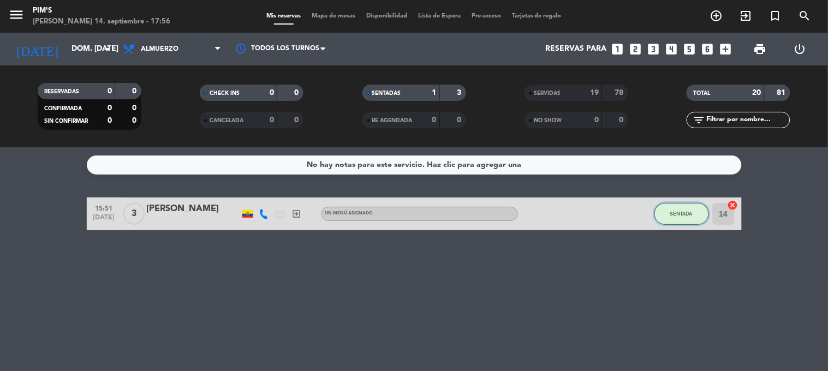
click at [668, 211] on button "SENTADA" at bounding box center [682, 214] width 55 height 22
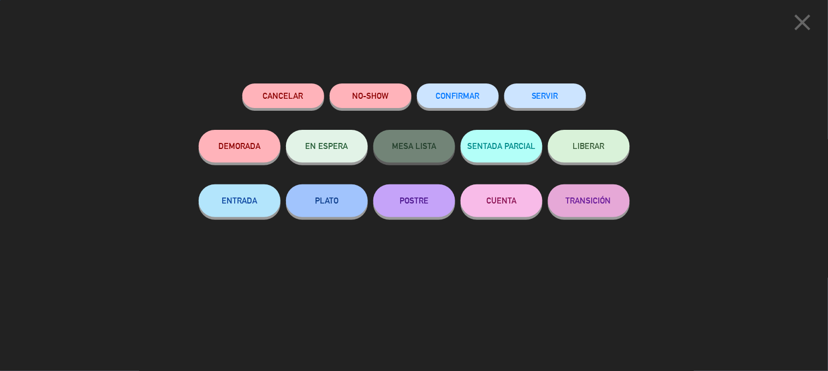
click at [579, 100] on button "SERVIR" at bounding box center [546, 96] width 82 height 25
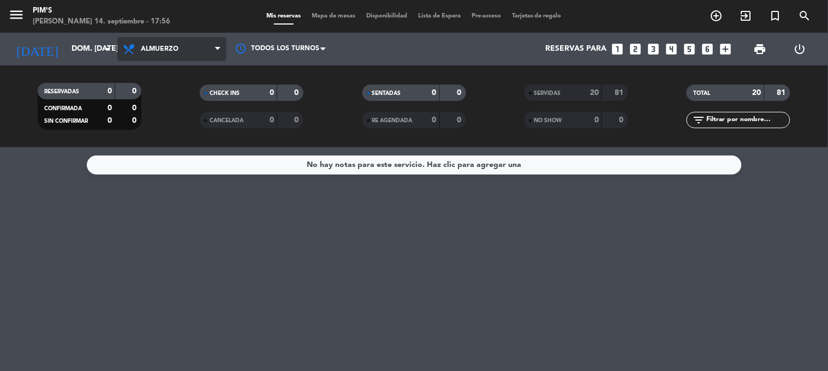
click at [183, 53] on span "Almuerzo" at bounding box center [171, 49] width 109 height 24
click at [807, 47] on div "power_settings_new" at bounding box center [800, 49] width 40 height 33
click at [799, 50] on icon "power_settings_new" at bounding box center [800, 49] width 13 height 13
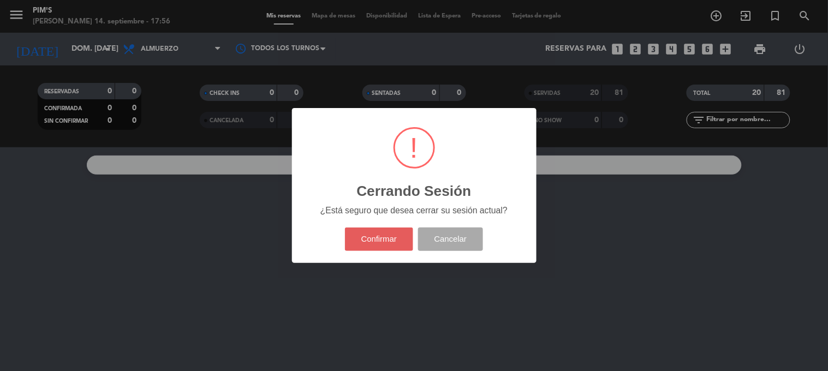
click at [403, 247] on button "Confirmar" at bounding box center [379, 239] width 68 height 23
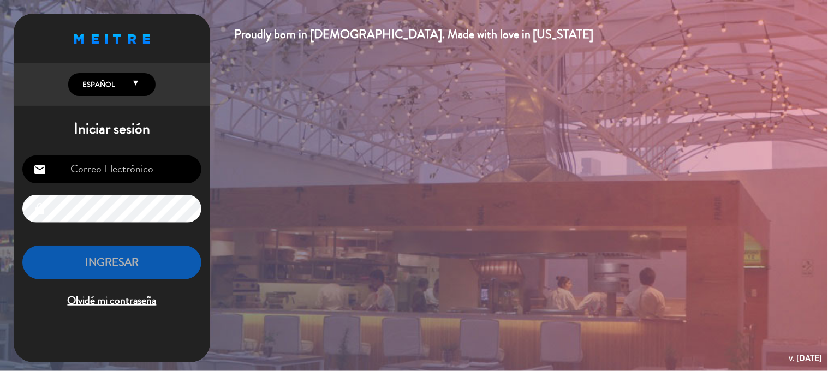
click at [116, 171] on input "email" at bounding box center [111, 170] width 179 height 28
type input "[EMAIL_ADDRESS][DOMAIN_NAME]"
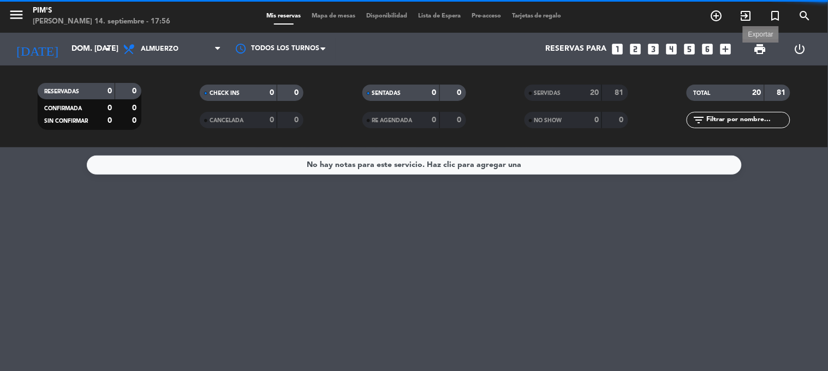
click at [760, 49] on span "print" at bounding box center [760, 49] width 13 height 13
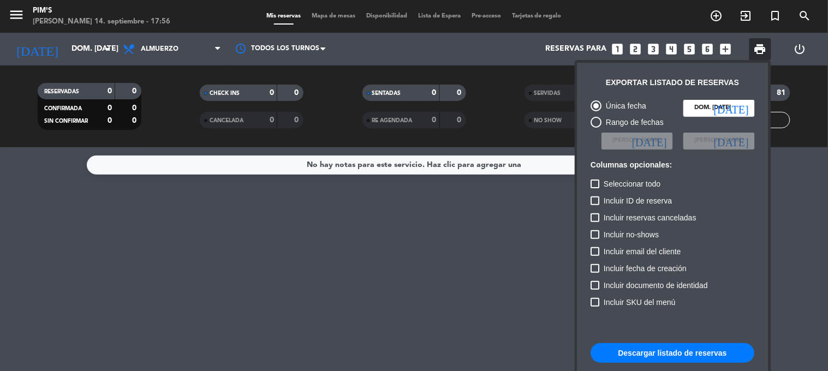
click at [621, 219] on span "Incluir reservas canceladas" at bounding box center [651, 217] width 93 height 13
click at [596, 222] on input "Incluir reservas canceladas" at bounding box center [595, 222] width 1 height 1
checkbox input "true"
click at [616, 231] on span "Incluir no-shows" at bounding box center [632, 234] width 55 height 13
click at [596, 239] on input "Incluir no-shows" at bounding box center [595, 239] width 1 height 1
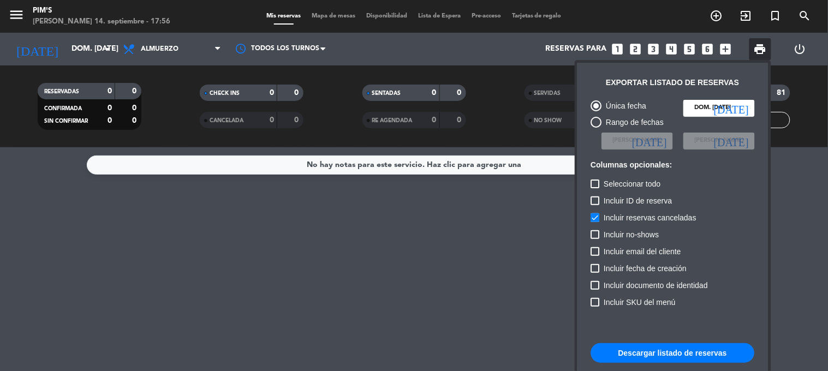
checkbox input "true"
click at [635, 359] on button "Descargar listado de reservas" at bounding box center [673, 354] width 164 height 20
